Goal: Task Accomplishment & Management: Use online tool/utility

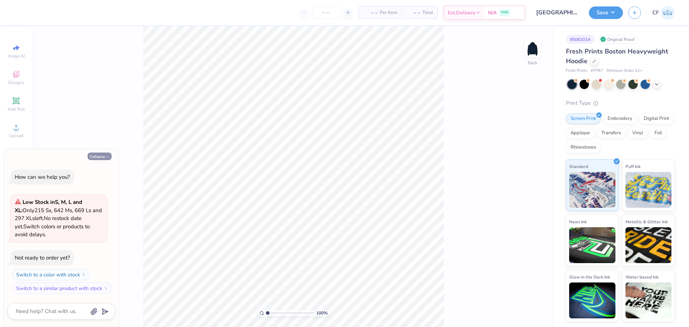
click at [106, 156] on icon "button" at bounding box center [107, 157] width 4 height 4
type textarea "x"
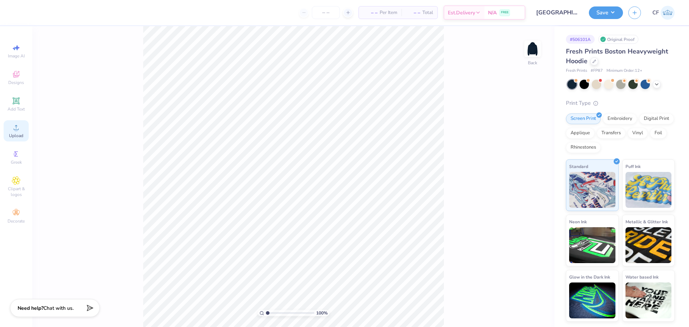
click at [16, 129] on circle at bounding box center [16, 130] width 4 height 4
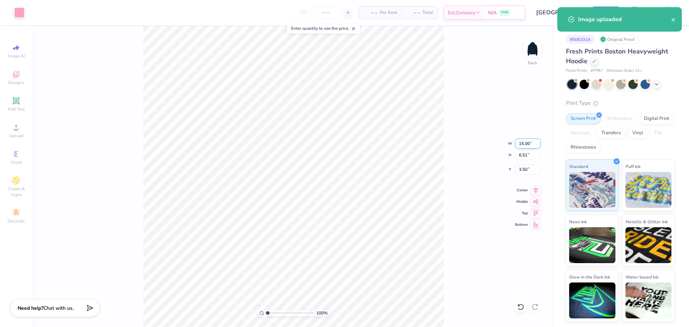
click at [528, 145] on input "15.00" at bounding box center [528, 144] width 26 height 10
type input "9.00"
type input "3.91"
type input "4.80"
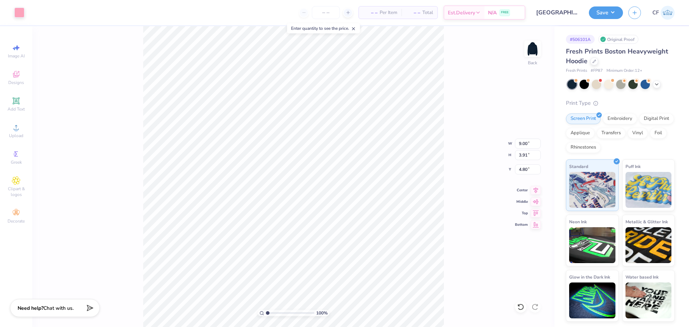
type input "3.00"
drag, startPoint x: 267, startPoint y: 313, endPoint x: 273, endPoint y: 314, distance: 5.1
click at [273, 314] on input "range" at bounding box center [290, 313] width 48 height 6
drag, startPoint x: 274, startPoint y: 312, endPoint x: 257, endPoint y: 308, distance: 17.5
type input "1"
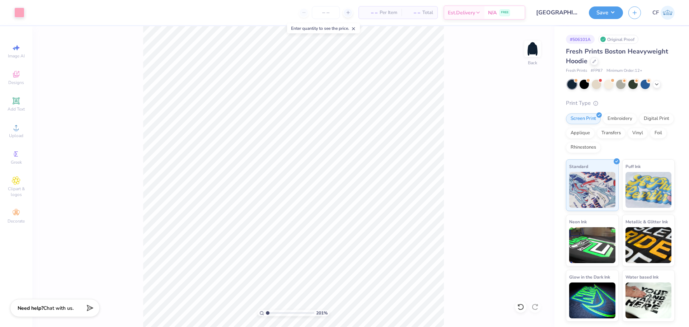
click at [266, 310] on input "range" at bounding box center [290, 313] width 48 height 6
click at [531, 142] on input "9.00" at bounding box center [528, 144] width 26 height 10
type input "10.00"
type input "4.34"
type input "2.78"
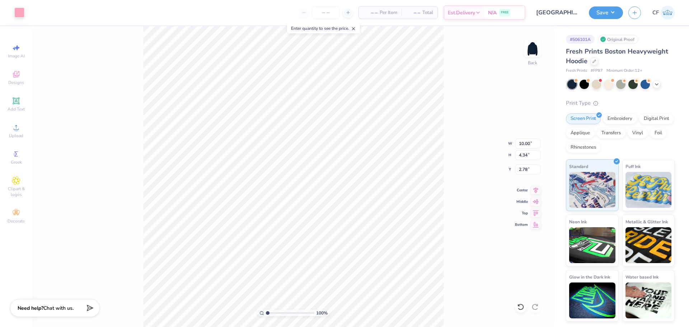
type input "3.00"
click at [526, 144] on input "10.00" at bounding box center [528, 144] width 26 height 10
type input "12.00"
type input "5.21"
type input "2.57"
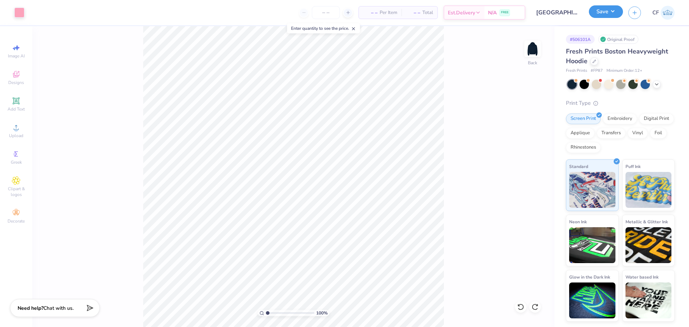
click at [615, 10] on button "Save" at bounding box center [606, 11] width 34 height 13
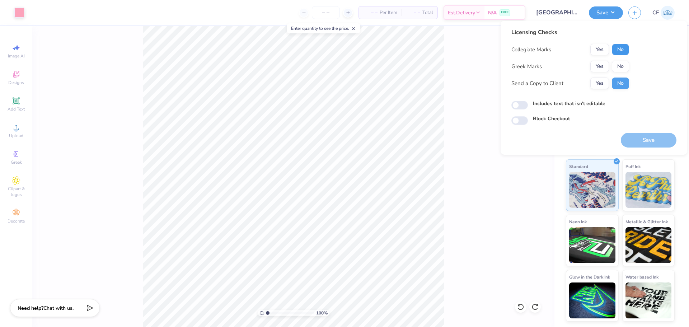
click at [623, 52] on button "No" at bounding box center [620, 49] width 17 height 11
click at [599, 67] on button "Yes" at bounding box center [600, 66] width 19 height 11
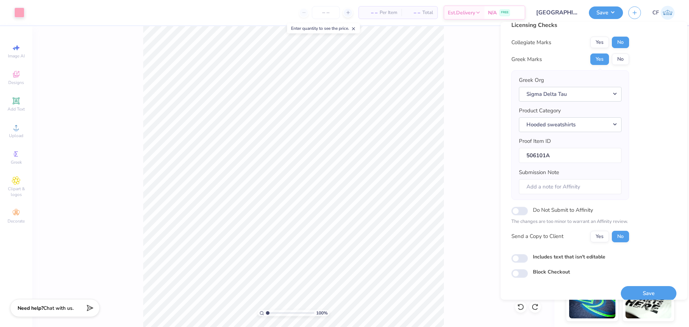
scroll to position [16, 0]
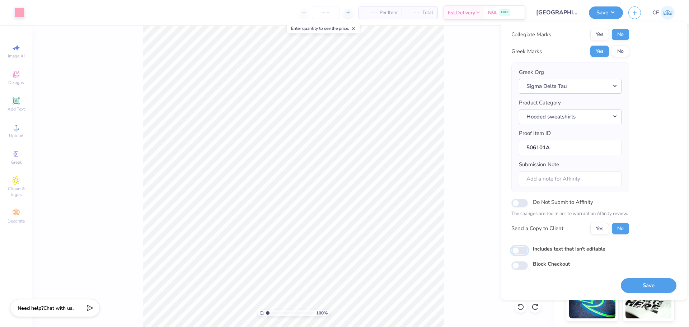
click at [521, 251] on input "Includes text that isn't editable" at bounding box center [520, 250] width 17 height 9
checkbox input "true"
click at [633, 283] on button "Save" at bounding box center [649, 285] width 56 height 15
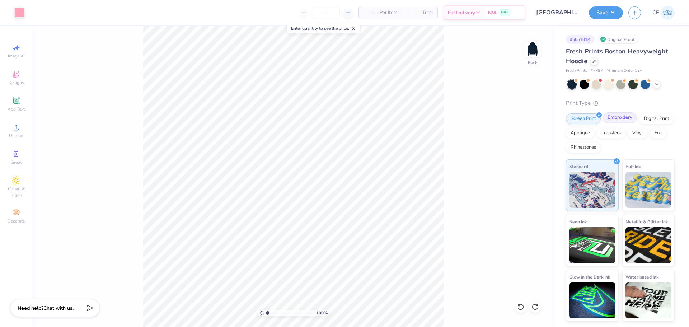
click at [614, 122] on div "Embroidery" at bounding box center [620, 117] width 34 height 11
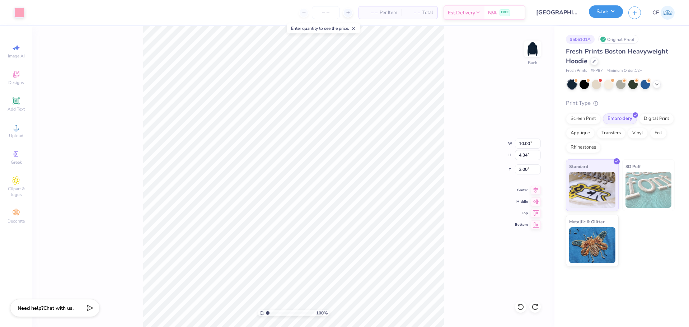
click at [605, 12] on button "Save" at bounding box center [606, 11] width 34 height 13
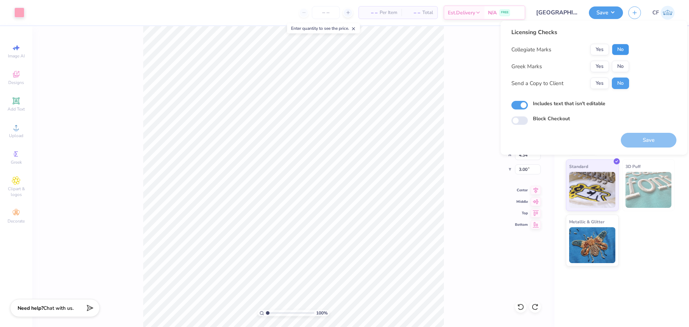
click at [621, 53] on button "No" at bounding box center [620, 49] width 17 height 11
click at [600, 67] on button "Yes" at bounding box center [600, 66] width 19 height 11
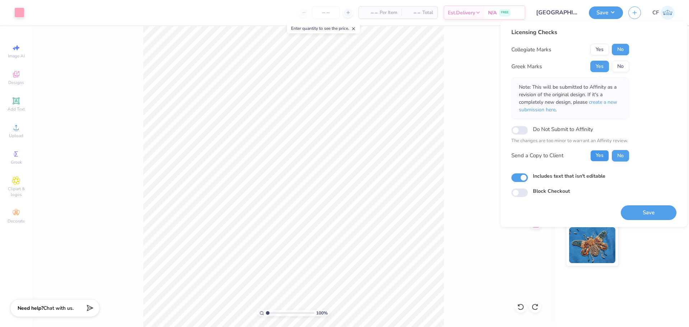
click at [604, 158] on button "Yes" at bounding box center [600, 155] width 19 height 11
click at [637, 213] on button "Save" at bounding box center [649, 212] width 56 height 15
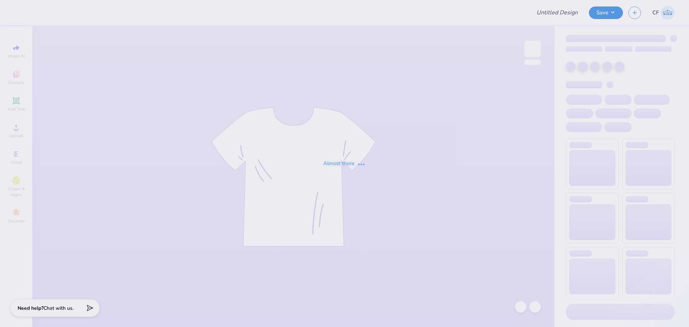
type input "[PERSON_NAME][GEOGRAPHIC_DATA] : [PERSON_NAME]"
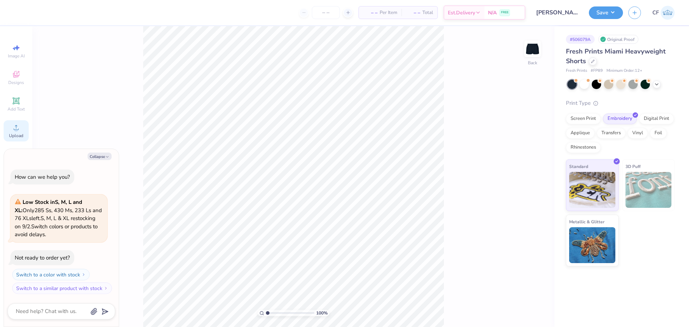
click at [18, 130] on icon at bounding box center [16, 127] width 5 height 5
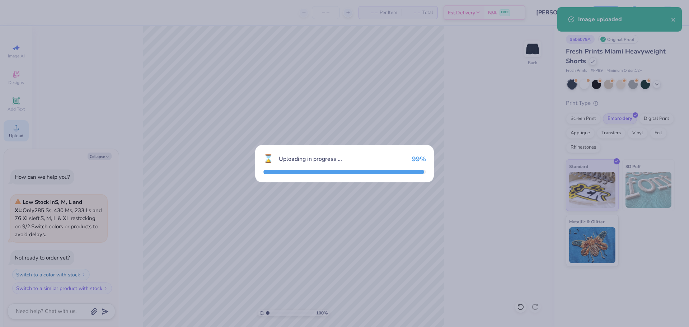
type textarea "x"
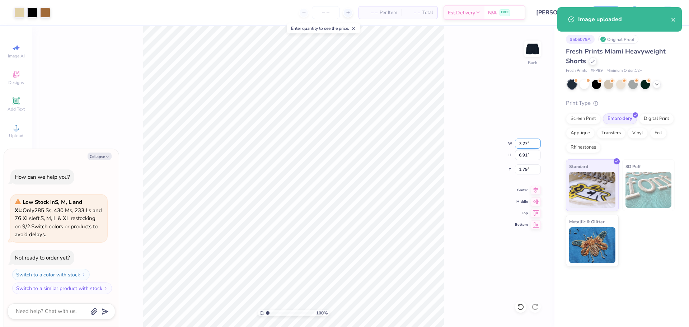
click at [522, 143] on input "7.27" at bounding box center [528, 144] width 26 height 10
type input "5"
type textarea "x"
type input "5.00"
type input "4.76"
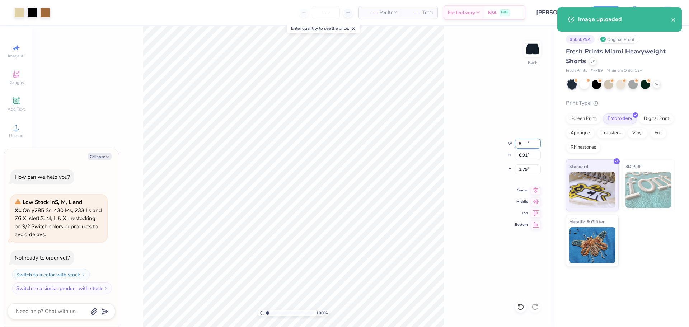
type input "2.87"
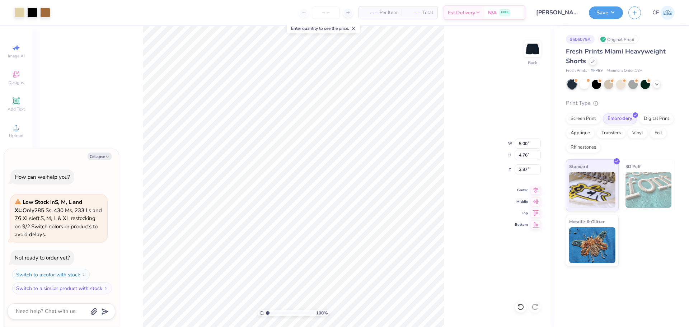
type textarea "x"
type input "4.88"
click at [451, 149] on div "100 % Back W 5.00 5.00 " H 4.76 4.76 " Y 4.88 4.88 " Center Middle Top Bottom" at bounding box center [293, 176] width 522 height 301
type textarea "x"
click at [525, 143] on input "5.00" at bounding box center [528, 144] width 26 height 10
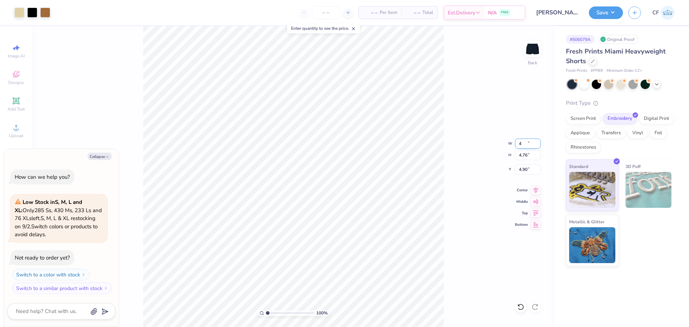
type input "4"
type textarea "x"
type input "4.00"
type input "3.80"
type input "5.37"
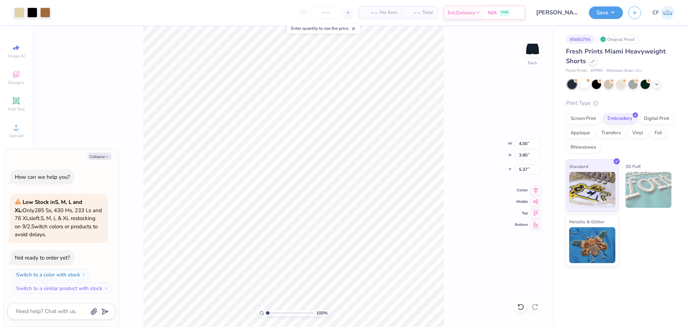
type textarea "x"
type input "0.99"
click at [450, 104] on div "100 % Back W 4.00 4.00 " H 3.80 3.80 " Y 0.99 0.99 " Center Middle Top Bottom" at bounding box center [293, 176] width 522 height 301
type textarea "x"
type input "5.99"
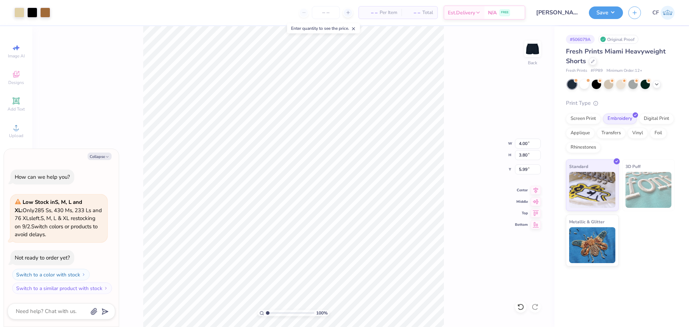
click at [454, 136] on div "100 % Back W 4.00 4.00 " H 3.80 3.80 " Y 5.99 5.99 " Center Middle Top Bottom" at bounding box center [293, 176] width 522 height 301
click at [106, 153] on button "Collapse" at bounding box center [100, 157] width 24 height 8
type textarea "x"
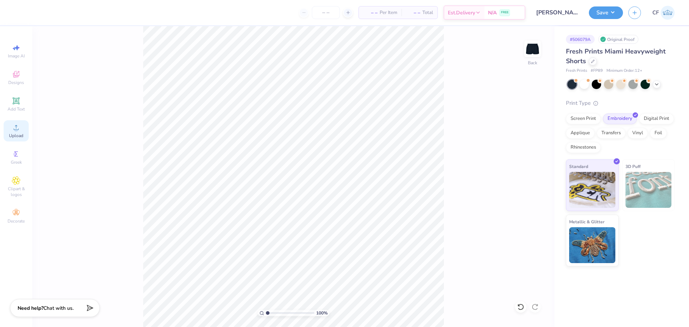
click at [22, 134] on span "Upload" at bounding box center [16, 136] width 14 height 6
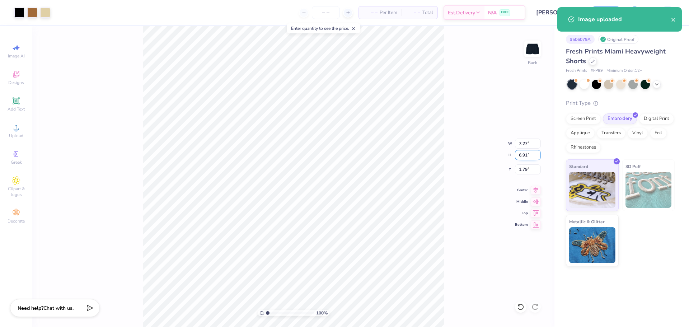
click at [522, 155] on input "6.91" at bounding box center [528, 155] width 26 height 10
type input "4"
type input "4.21"
type input "4.00"
type input "3.25"
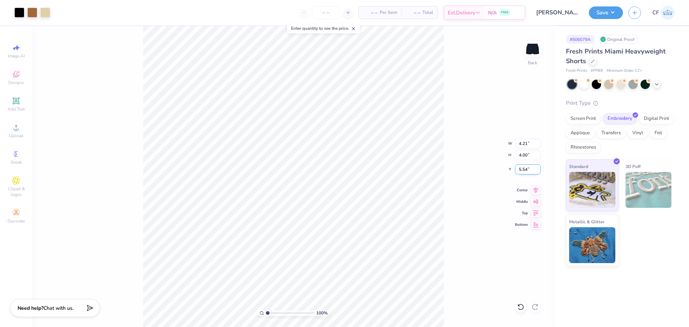
click at [523, 172] on input "5.54" at bounding box center [528, 169] width 26 height 10
type input "5.50"
click at [481, 196] on div "100 % Back W 4.21 4.21 " H 4.00 4.00 " Y 5.50 5.50 " Center Middle Top Bottom" at bounding box center [293, 176] width 522 height 301
click at [522, 147] on input "4.21" at bounding box center [528, 144] width 26 height 10
type input "4.00"
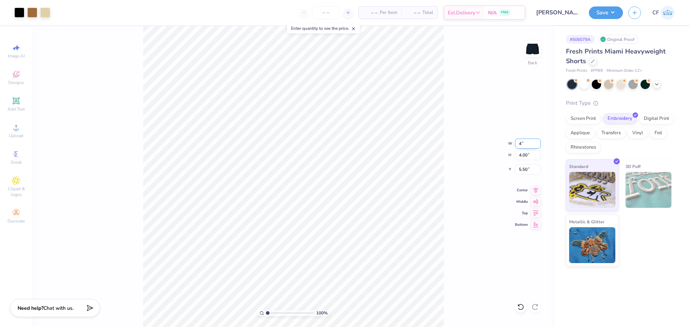
type input "3.80"
click at [526, 173] on input "5.60" at bounding box center [528, 169] width 26 height 10
type input "5.50"
type input "5.85"
click at [528, 171] on input "5.85" at bounding box center [528, 169] width 26 height 10
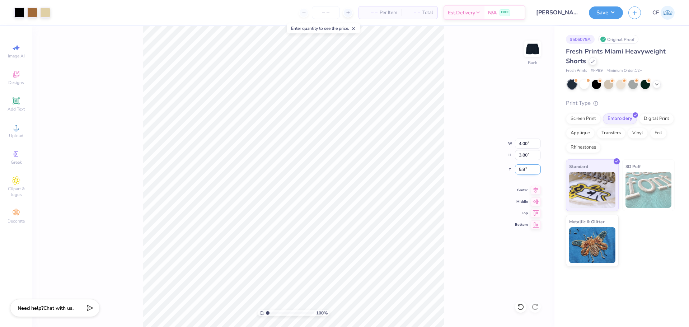
type input "5.80"
click at [447, 211] on div "100 % Back W 4.00 4.00 " H 3.80 3.80 " Y 5.80 5.80 " Center Middle Top Bottom" at bounding box center [293, 176] width 522 height 301
click at [607, 9] on button "Save" at bounding box center [606, 11] width 34 height 13
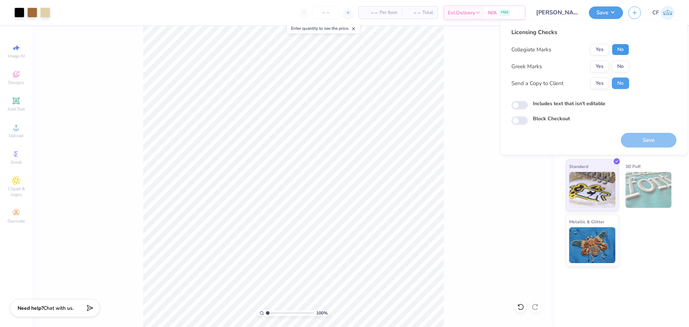
click at [619, 46] on button "No" at bounding box center [620, 49] width 17 height 11
click at [621, 62] on button "No" at bounding box center [620, 66] width 17 height 11
click at [600, 83] on button "Yes" at bounding box center [600, 83] width 19 height 11
click at [525, 107] on input "Includes text that isn't editable" at bounding box center [520, 105] width 17 height 9
checkbox input "true"
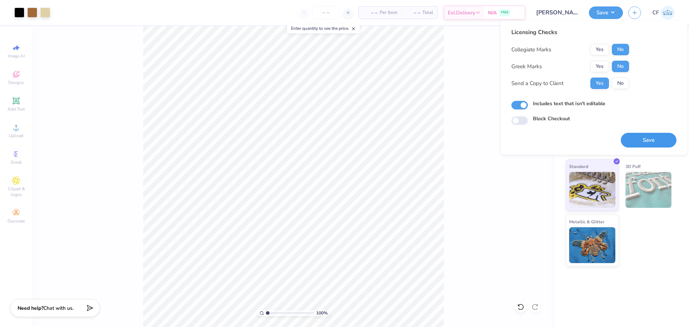
click at [644, 139] on button "Save" at bounding box center [649, 140] width 56 height 15
